Goal: Task Accomplishment & Management: Manage account settings

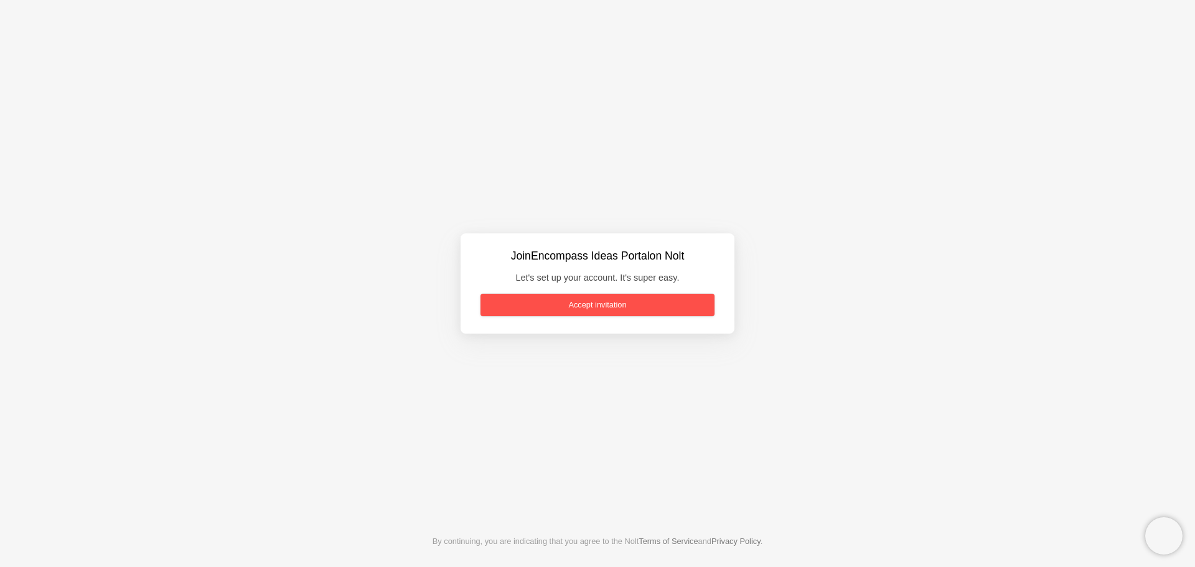
click at [601, 306] on link "Accept invitation" at bounding box center [598, 305] width 234 height 22
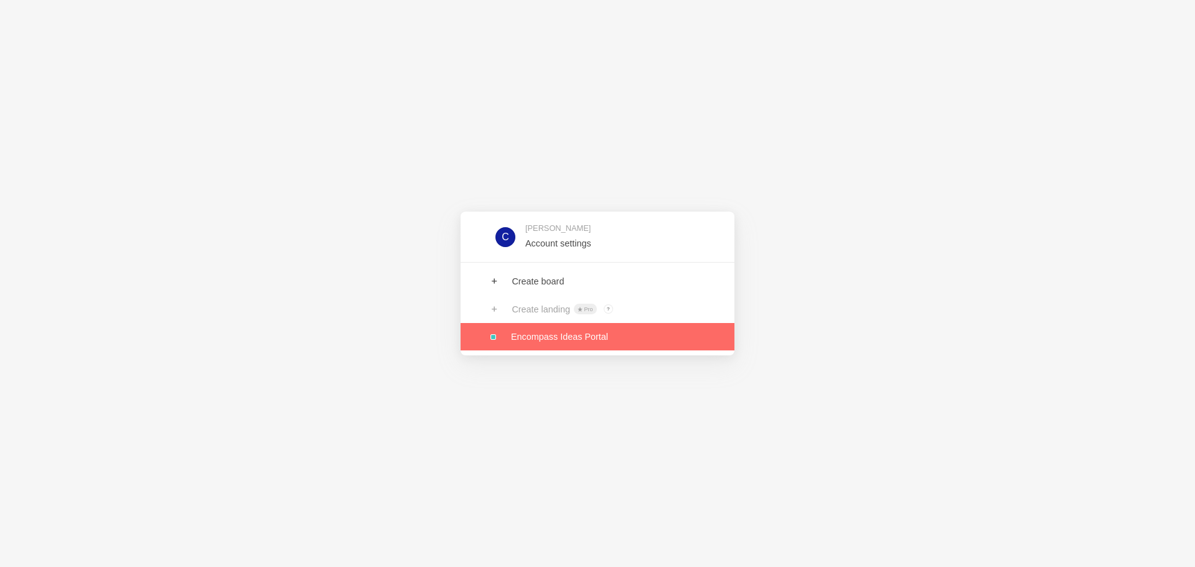
click at [519, 337] on link at bounding box center [598, 336] width 274 height 27
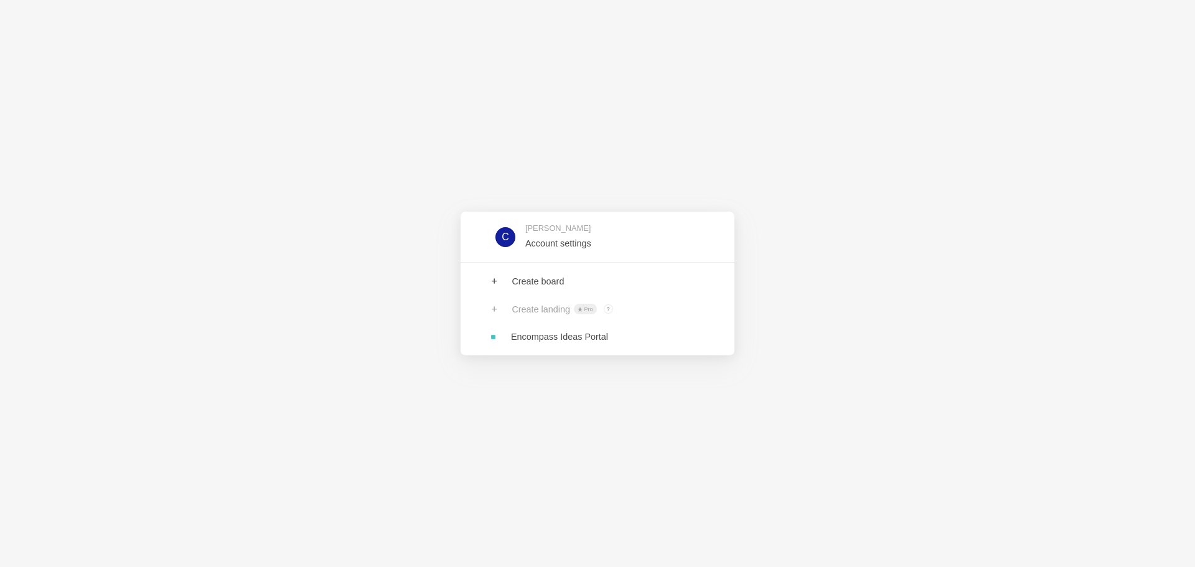
click at [575, 420] on div "C Craig Account settings Create board Create landing Pro ? Board owners with Pr…" at bounding box center [597, 283] width 1195 height 567
